Goal: Task Accomplishment & Management: Manage account settings

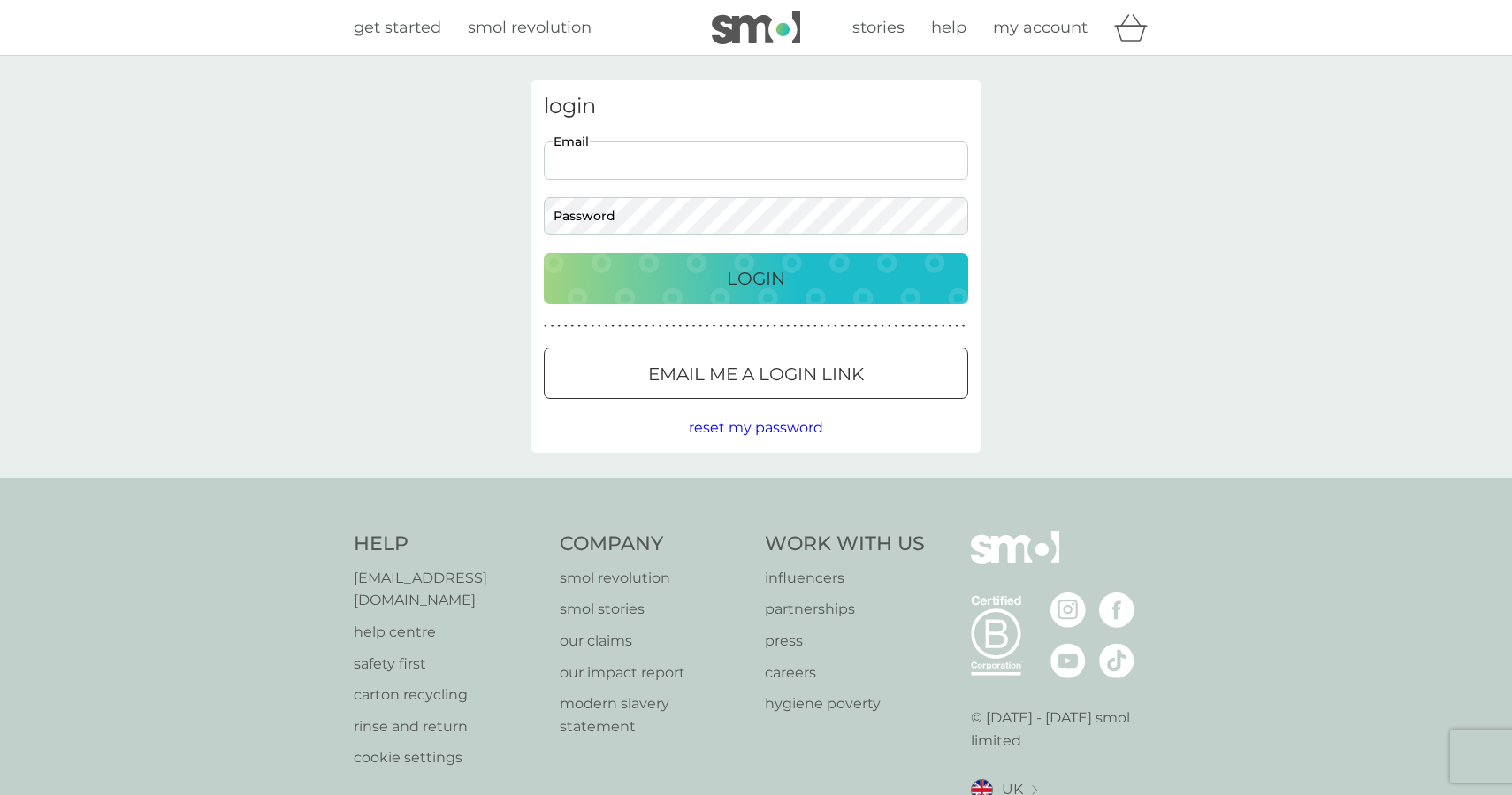
click at [694, 368] on p "Email me a login link" at bounding box center [755, 373] width 215 height 28
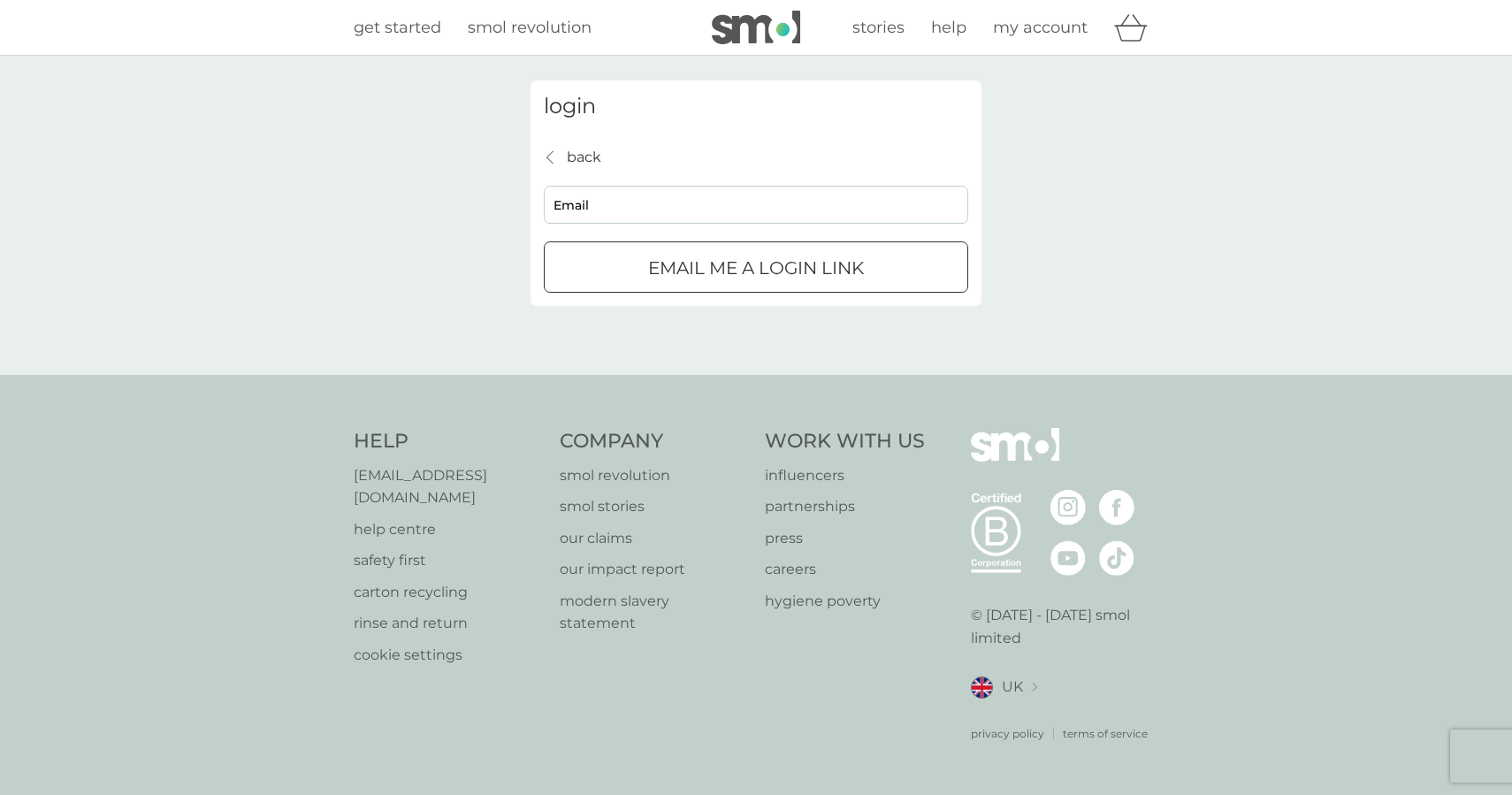
click at [683, 197] on input "Email" at bounding box center [756, 205] width 425 height 38
click at [850, 193] on input "Email" at bounding box center [756, 205] width 425 height 38
type input "[EMAIL_ADDRESS][DOMAIN_NAME]"
click at [756, 266] on button "Email me a login link" at bounding box center [756, 267] width 425 height 52
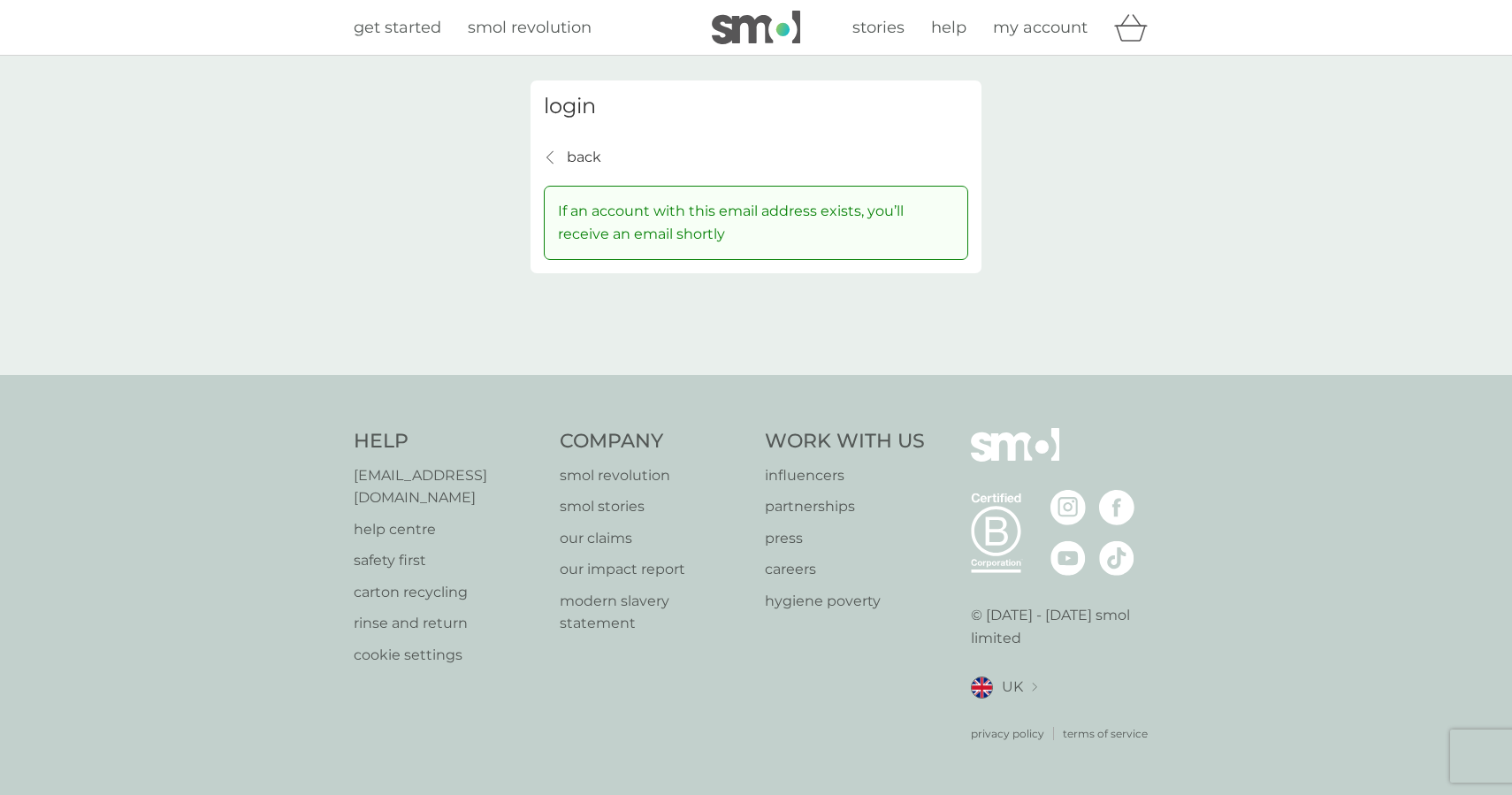
click at [549, 161] on icon "back" at bounding box center [549, 157] width 7 height 15
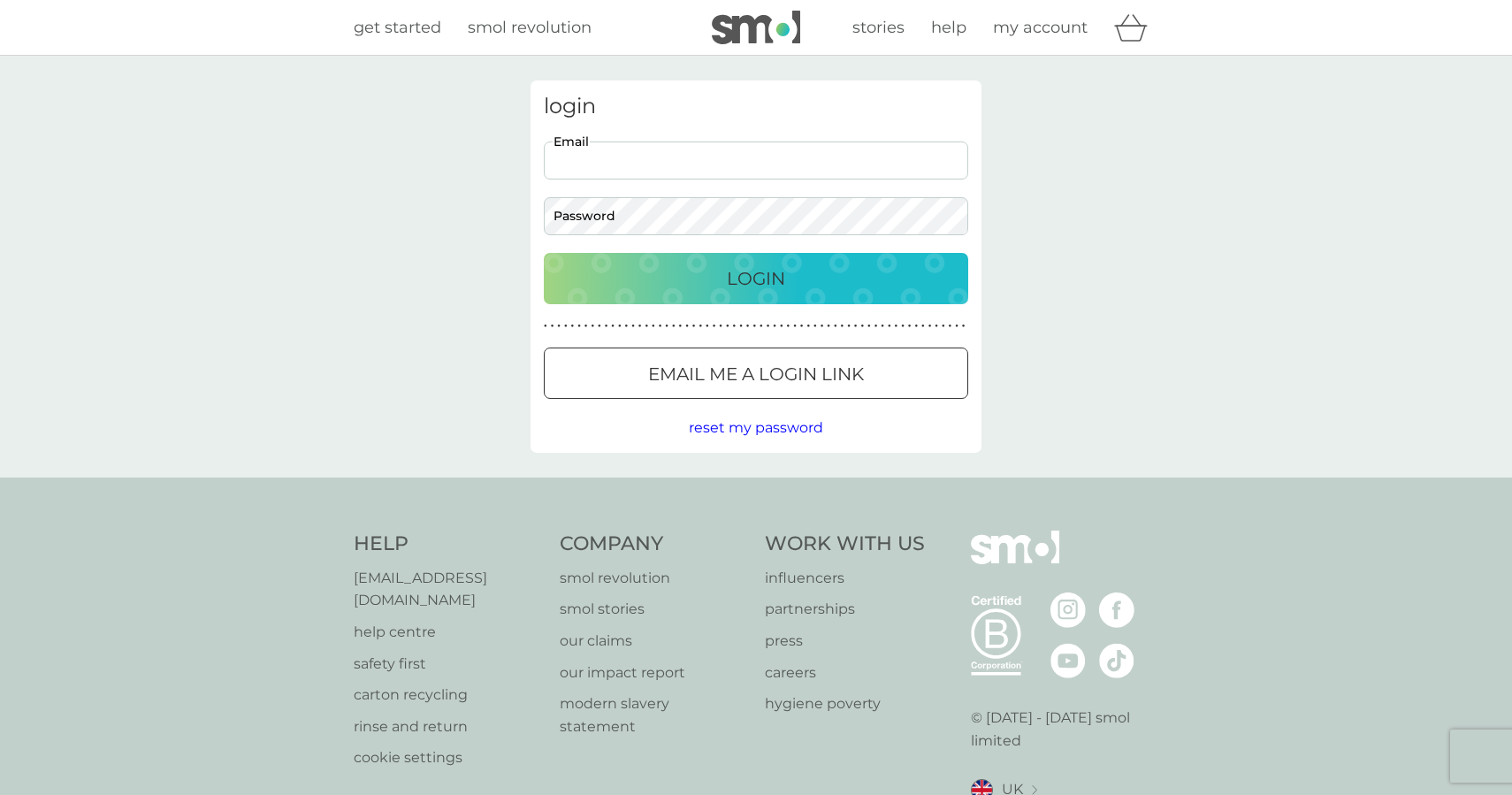
click at [749, 424] on span "reset my password" at bounding box center [756, 427] width 134 height 17
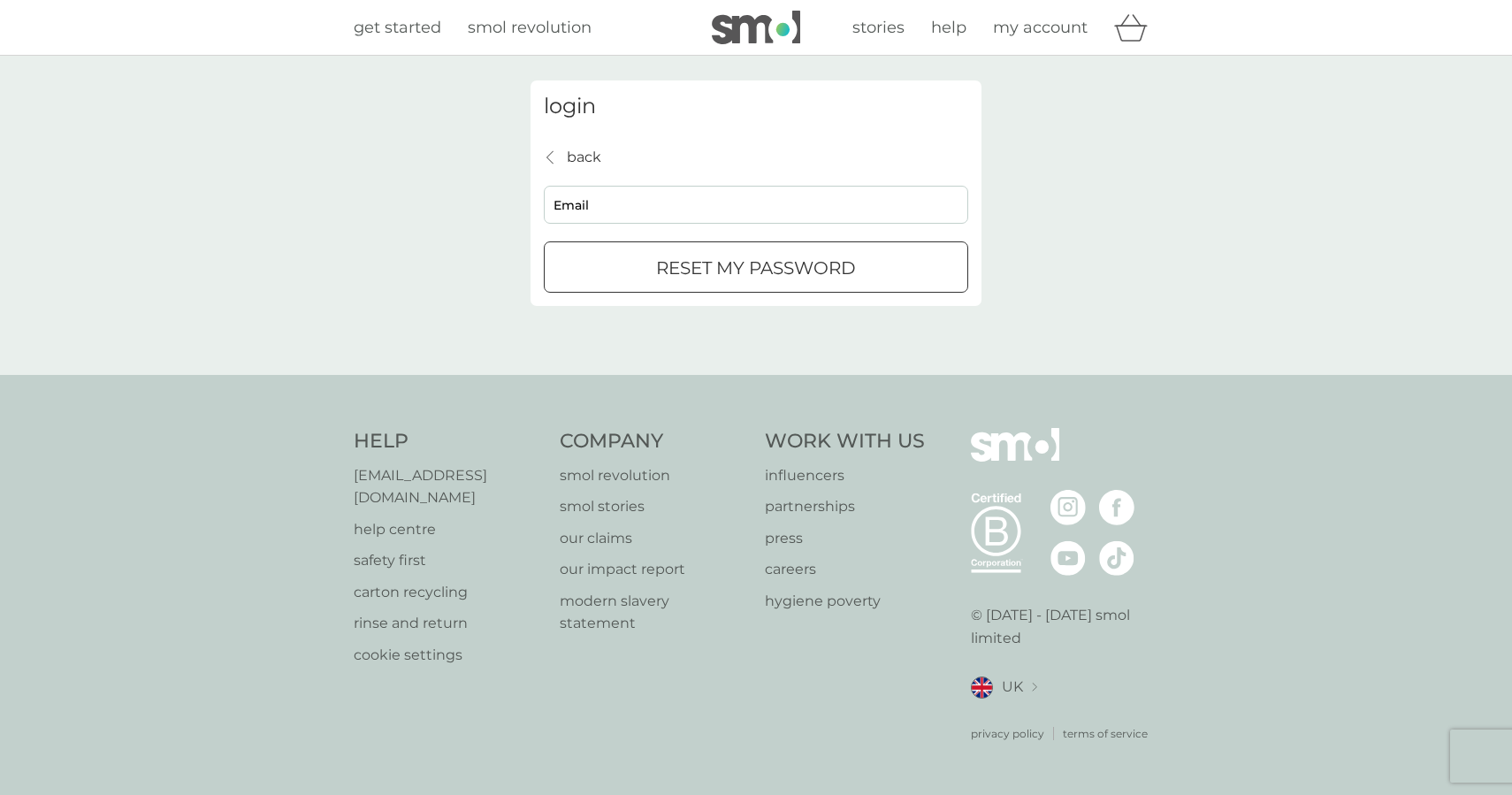
click at [751, 213] on input "Email" at bounding box center [756, 205] width 425 height 38
click at [1113, 152] on div "login back back Email reset my password" at bounding box center [756, 215] width 1512 height 320
click at [435, 502] on p "[EMAIL_ADDRESS][DOMAIN_NAME]" at bounding box center [447, 486] width 188 height 45
